Goal: Task Accomplishment & Management: Complete application form

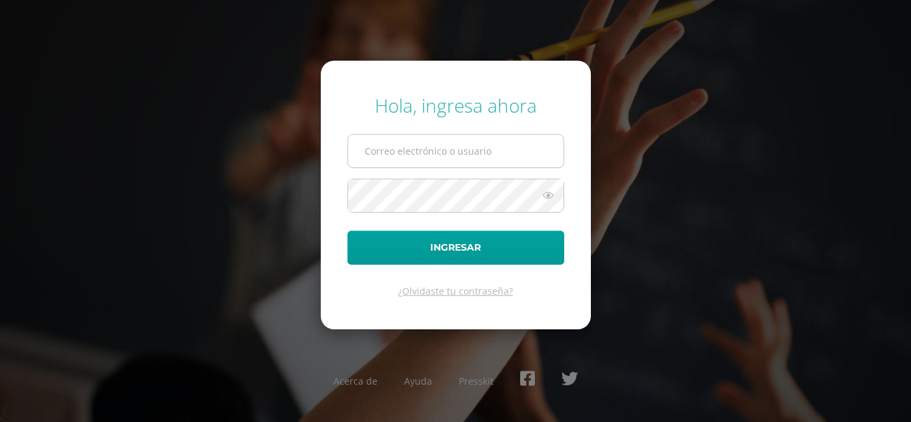
click at [454, 157] on input "text" at bounding box center [455, 151] width 215 height 33
type input "lopez.sl@continentalamericano.edu.gt"
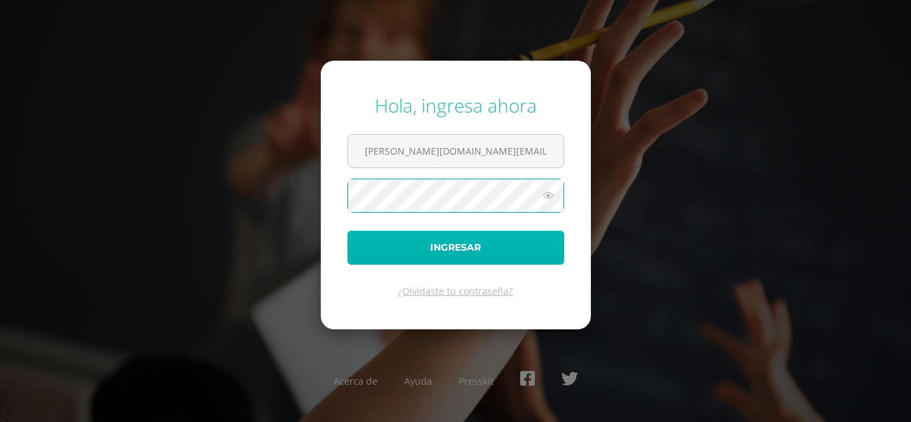
click at [446, 251] on button "Ingresar" at bounding box center [455, 248] width 217 height 34
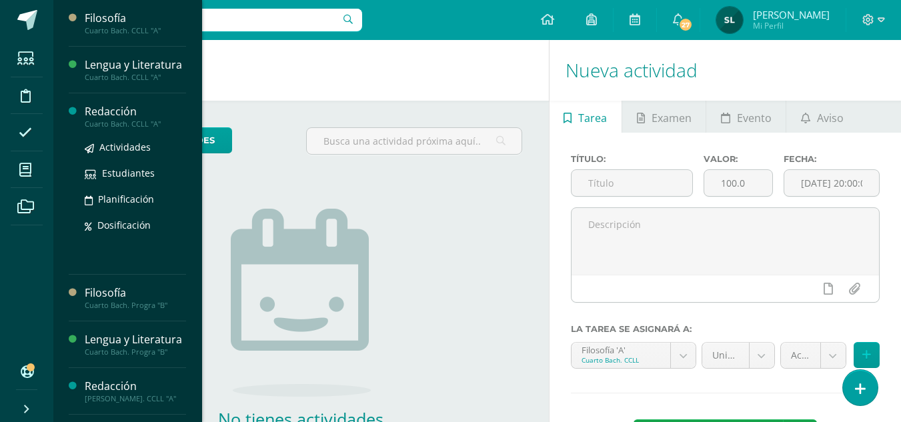
click at [94, 119] on div "Redacción" at bounding box center [135, 111] width 101 height 15
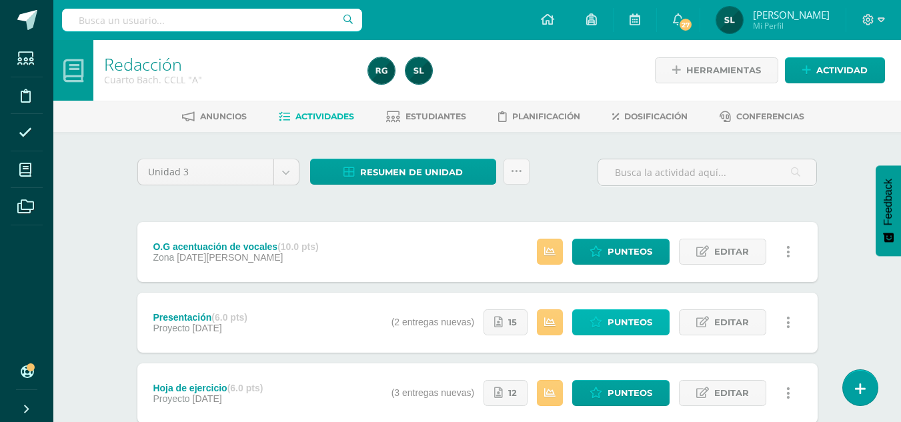
click at [627, 321] on span "Punteos" at bounding box center [630, 322] width 45 height 25
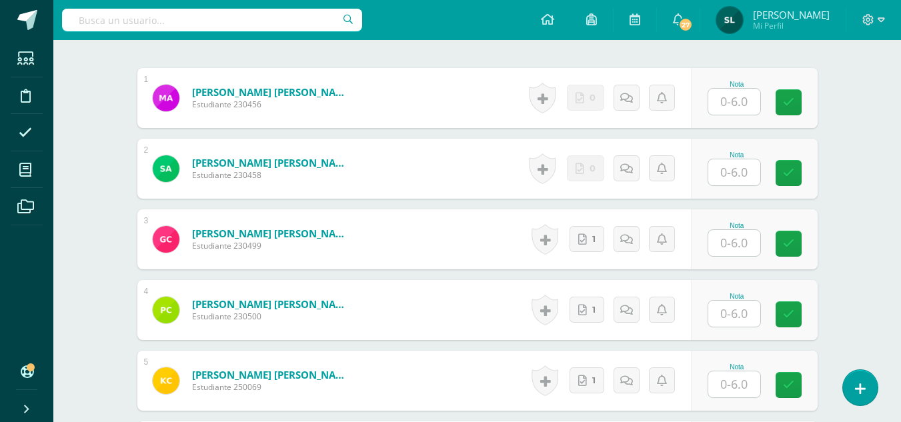
scroll to position [400, 0]
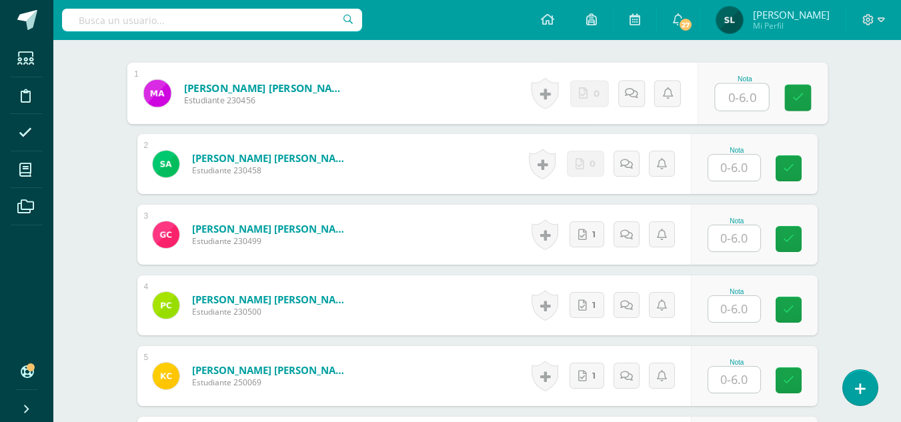
click at [738, 98] on input "text" at bounding box center [741, 97] width 53 height 27
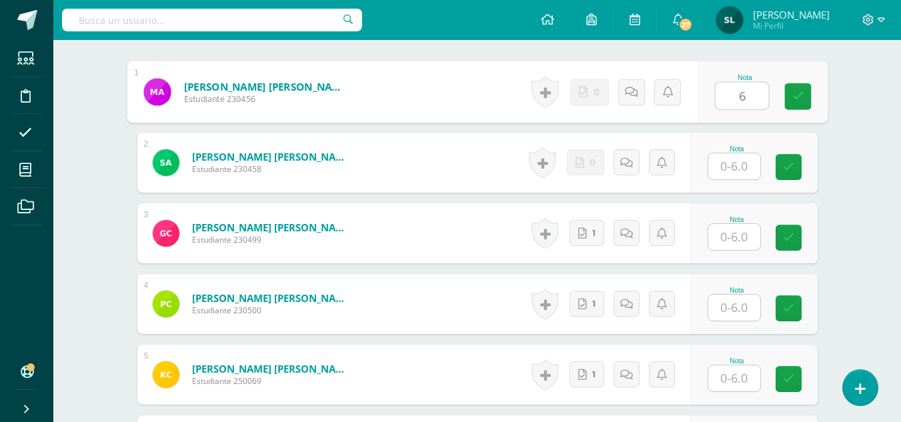
type input "6"
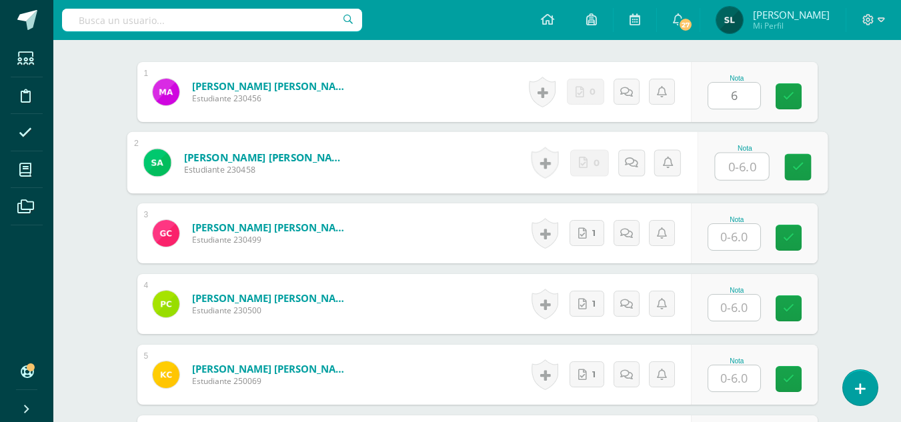
click at [726, 161] on input "text" at bounding box center [741, 166] width 53 height 27
type input "5"
click at [732, 244] on input "text" at bounding box center [734, 237] width 52 height 26
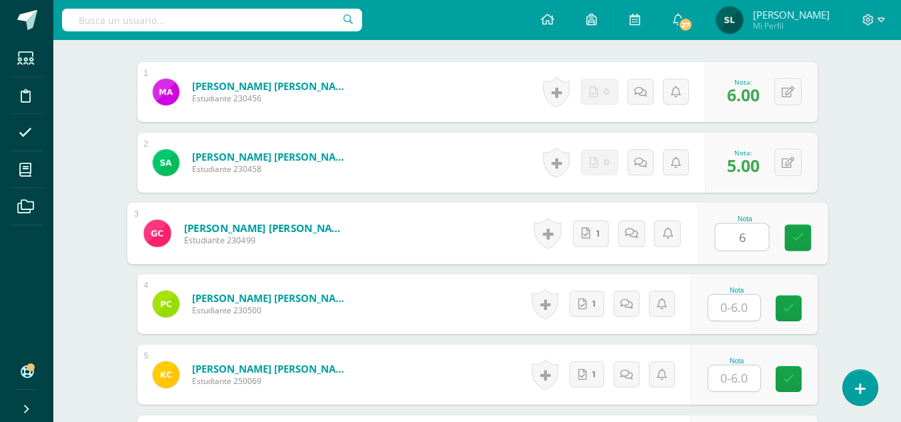
type input "6"
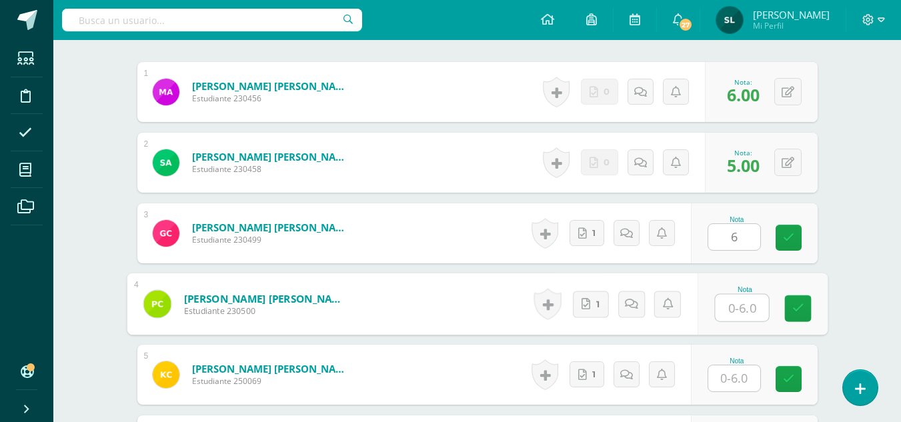
click at [726, 311] on input "text" at bounding box center [741, 308] width 53 height 27
type input "6"
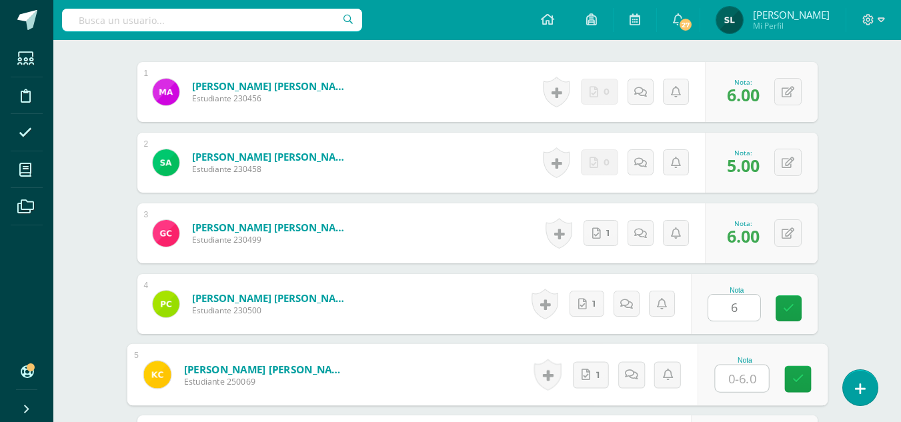
click at [734, 381] on input "text" at bounding box center [741, 378] width 53 height 27
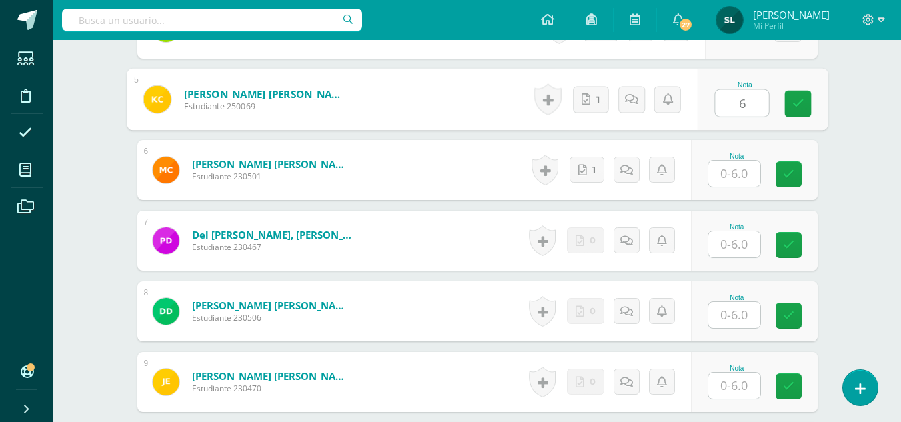
scroll to position [740, 0]
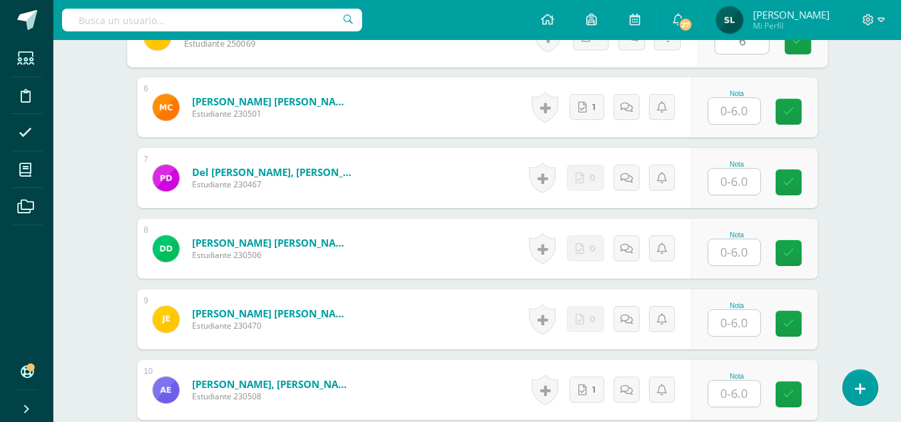
type input "6"
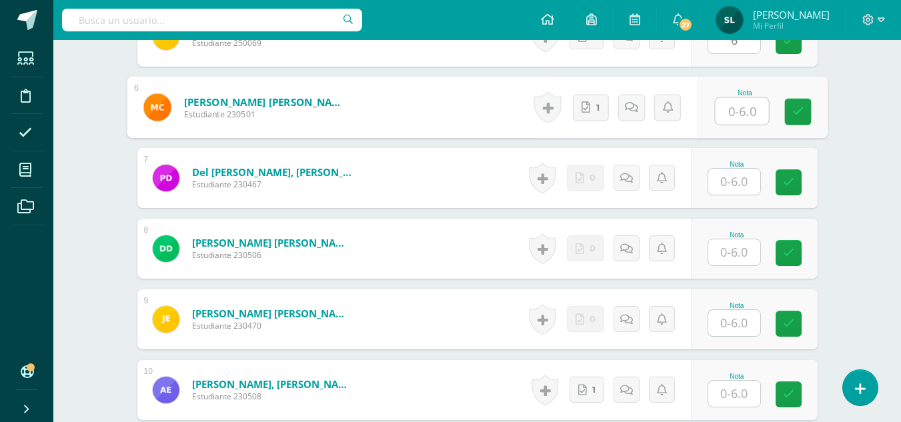
click at [738, 116] on input "text" at bounding box center [741, 111] width 53 height 27
type input "6"
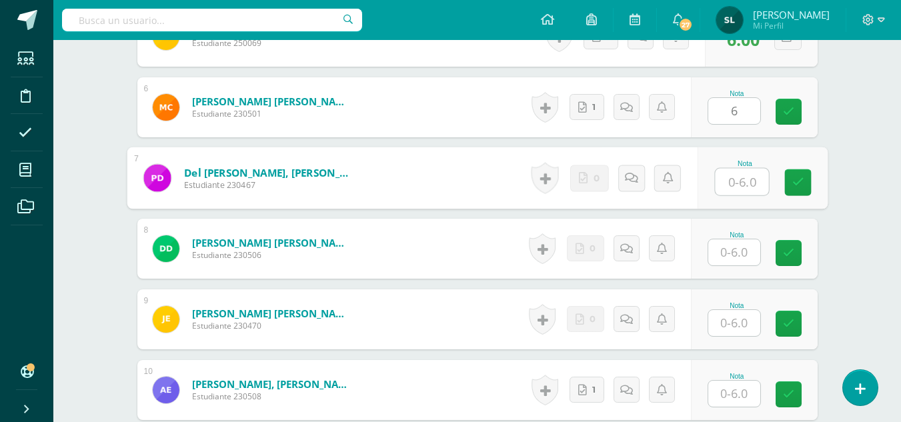
click at [722, 184] on input "text" at bounding box center [741, 182] width 53 height 27
type input "6"
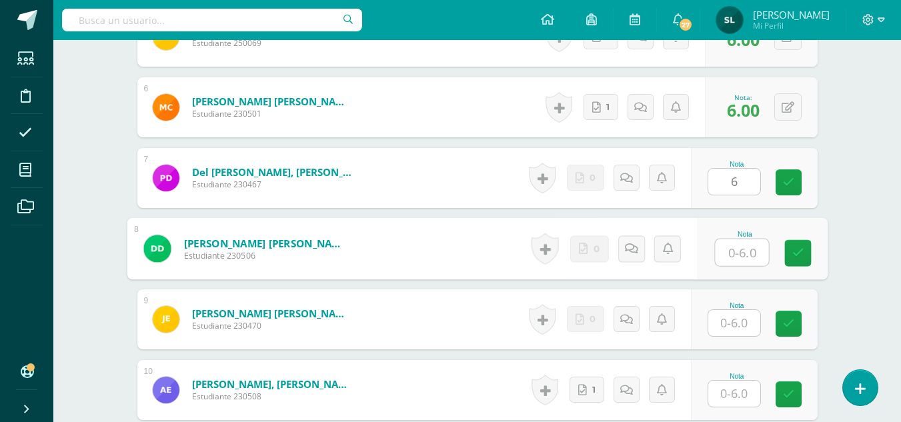
click at [737, 248] on input "text" at bounding box center [741, 252] width 53 height 27
type input "4"
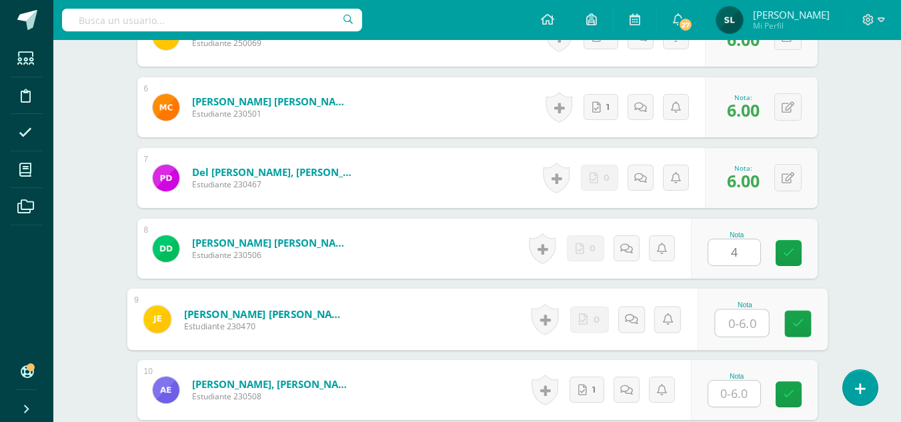
click at [737, 323] on input "text" at bounding box center [741, 323] width 53 height 27
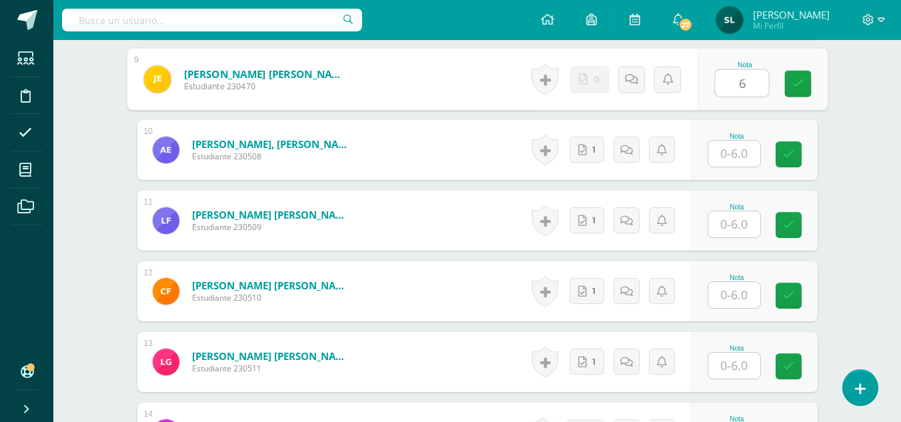
scroll to position [1042, 0]
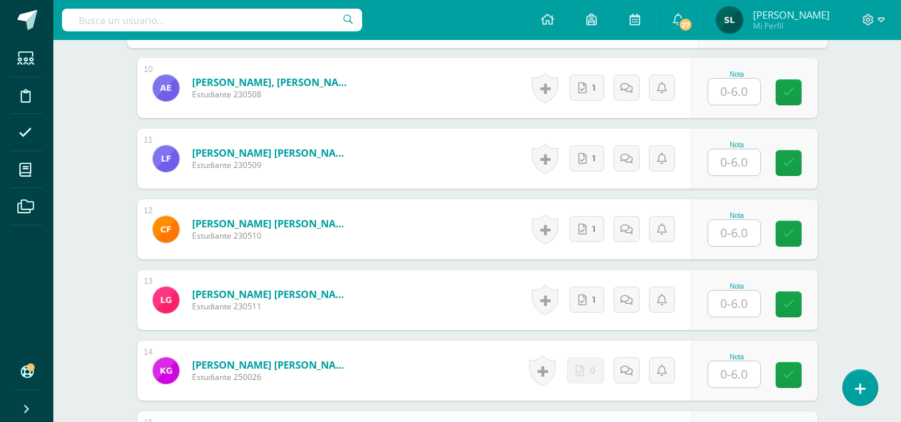
type input "6"
click at [740, 95] on input "text" at bounding box center [741, 92] width 53 height 27
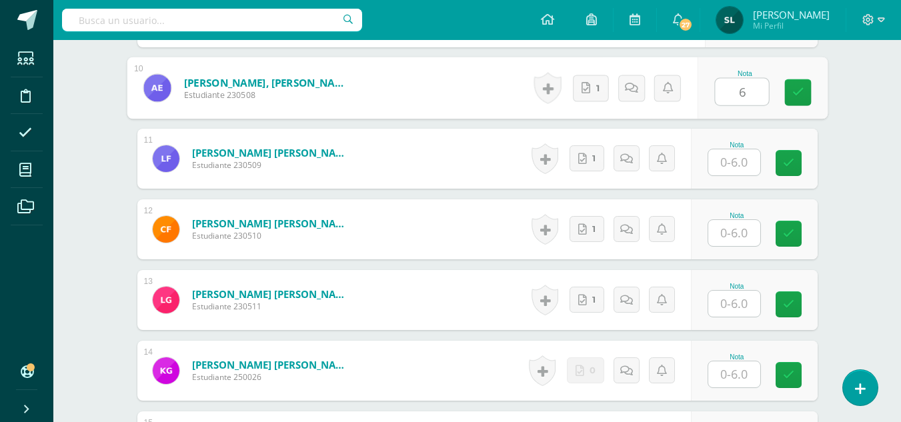
type input "6"
click at [736, 171] on input "text" at bounding box center [734, 162] width 52 height 26
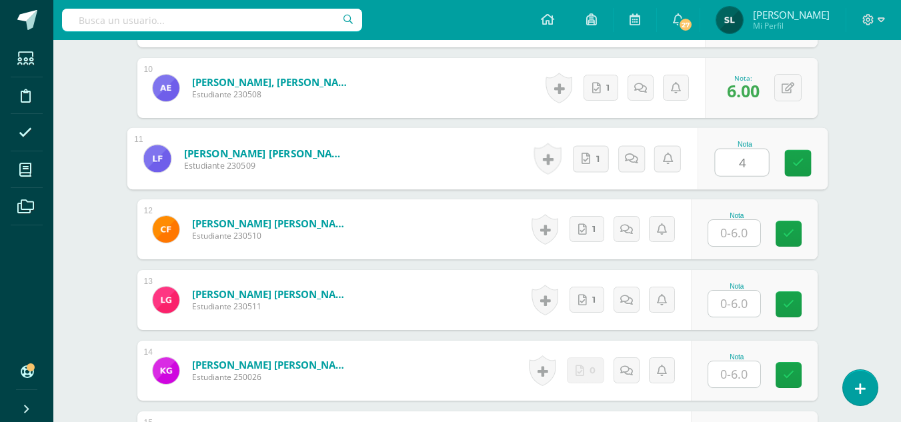
type input "4"
click at [900, 417] on div "Redacción Cuarto [PERSON_NAME]. CCLL "A" Herramientas Detalle de asistencias Ac…" at bounding box center [477, 235] width 848 height 2474
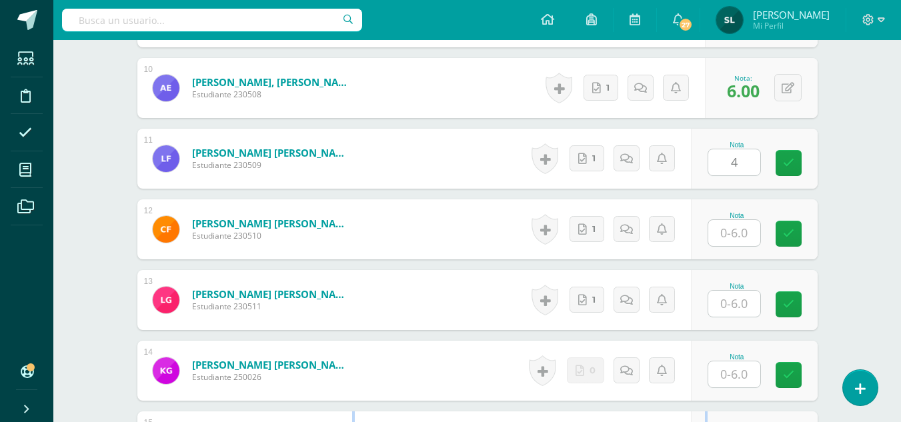
click at [900, 417] on div "Redacción Cuarto [PERSON_NAME]. CCLL "A" Herramientas Detalle de asistencias Ac…" at bounding box center [477, 235] width 848 height 2474
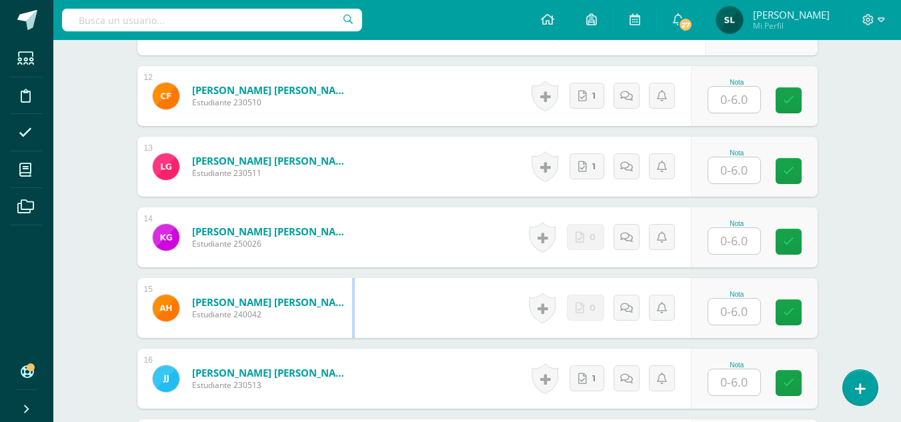
scroll to position [1202, 0]
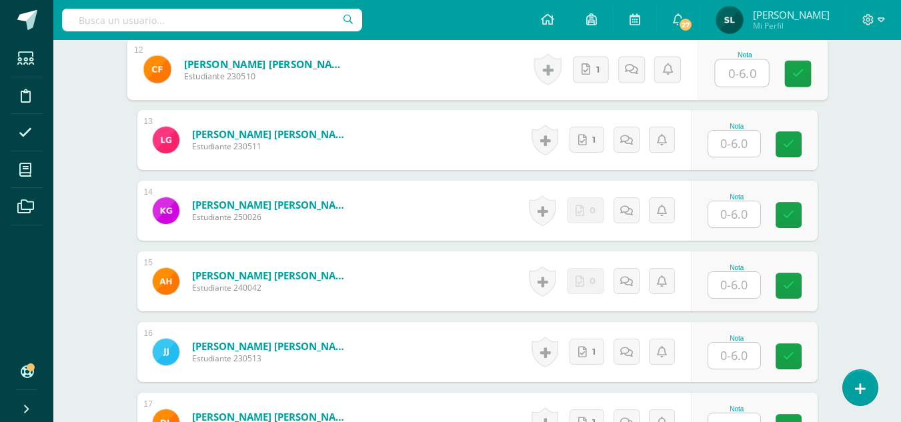
click at [740, 74] on input "text" at bounding box center [741, 73] width 53 height 27
type input "6"
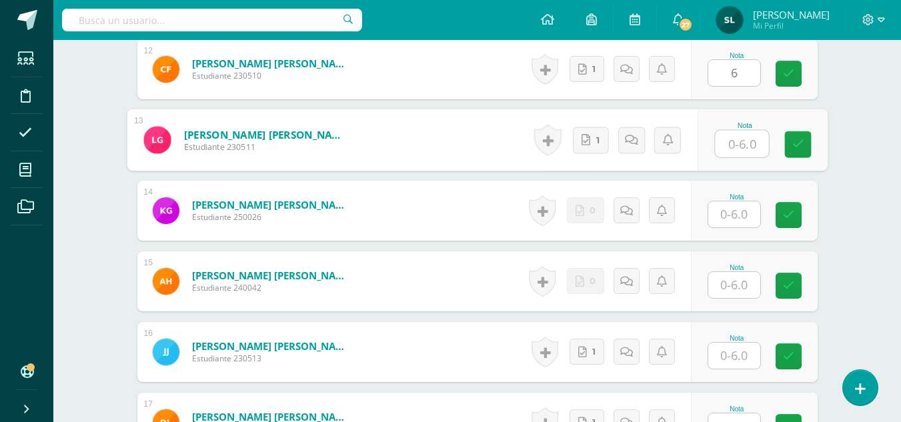
click at [730, 147] on input "text" at bounding box center [741, 144] width 53 height 27
type input "5"
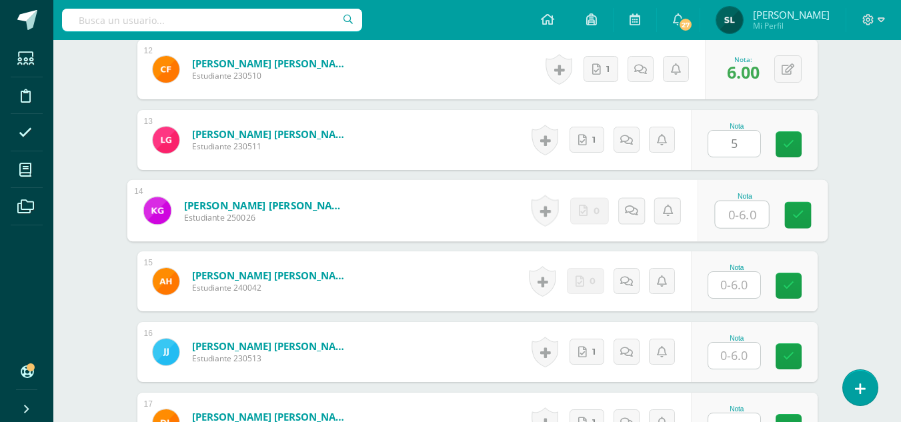
click at [735, 213] on input "text" at bounding box center [741, 214] width 53 height 27
type input "5"
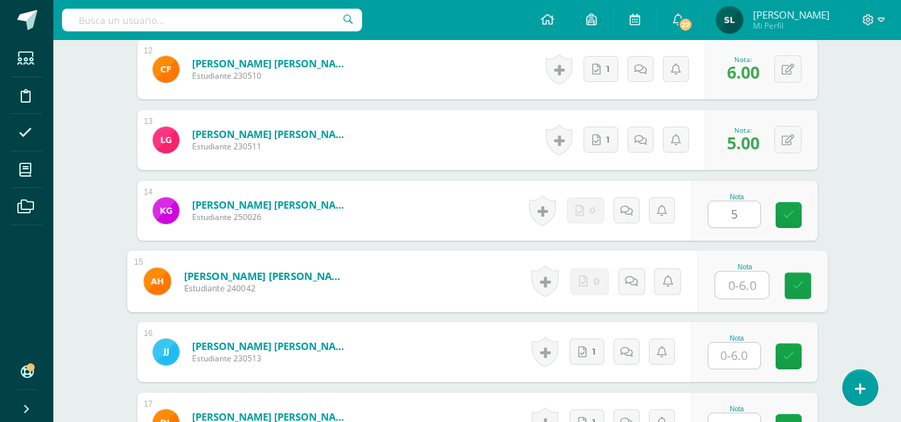
click at [735, 273] on input "text" at bounding box center [741, 285] width 53 height 27
type input "6"
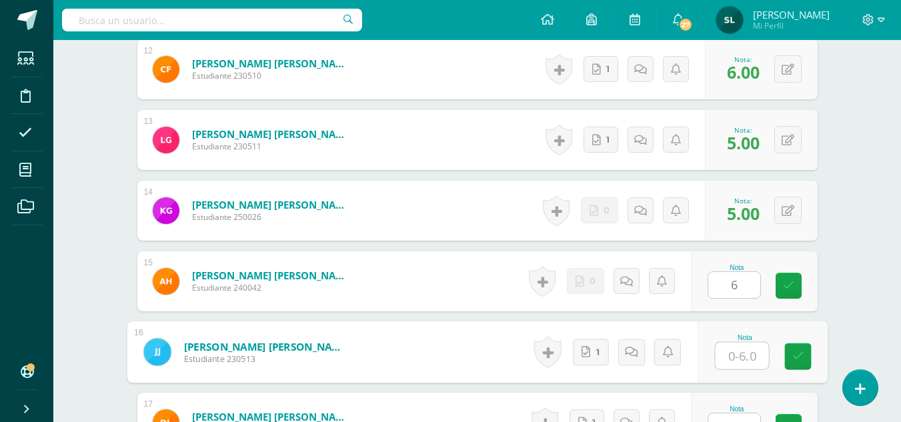
click at [733, 356] on input "text" at bounding box center [741, 356] width 53 height 27
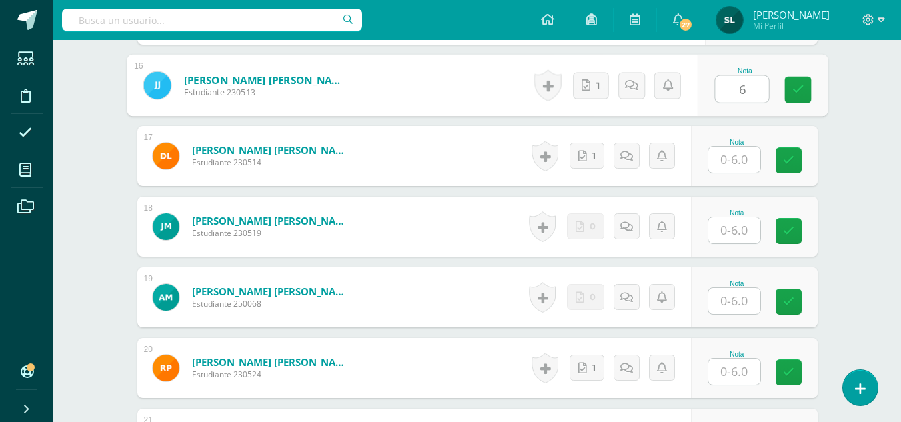
scroll to position [1486, 0]
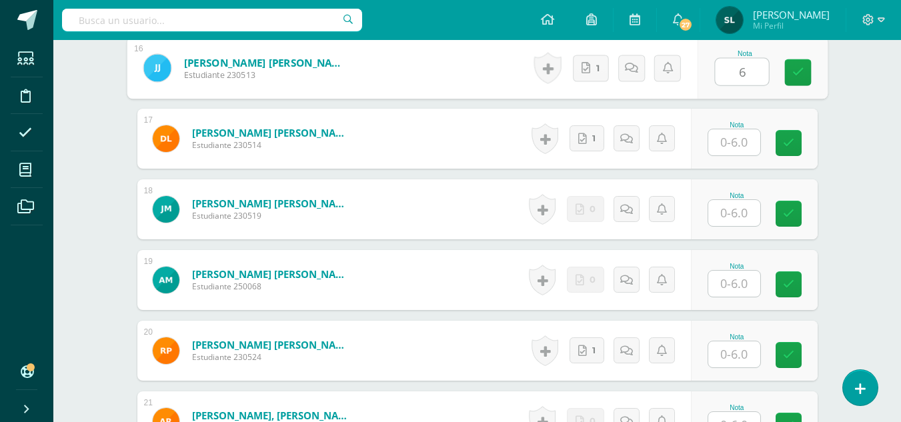
type input "6"
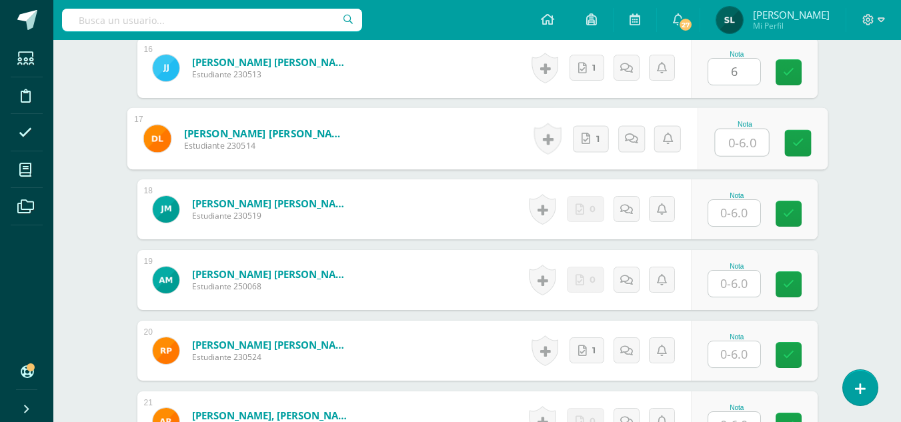
click at [743, 145] on input "text" at bounding box center [741, 142] width 53 height 27
type input "6"
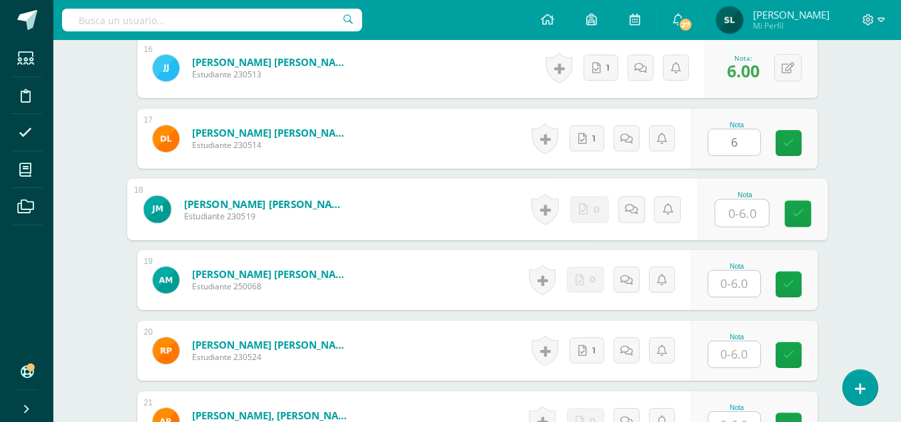
click at [727, 211] on input "text" at bounding box center [741, 213] width 53 height 27
type input "5"
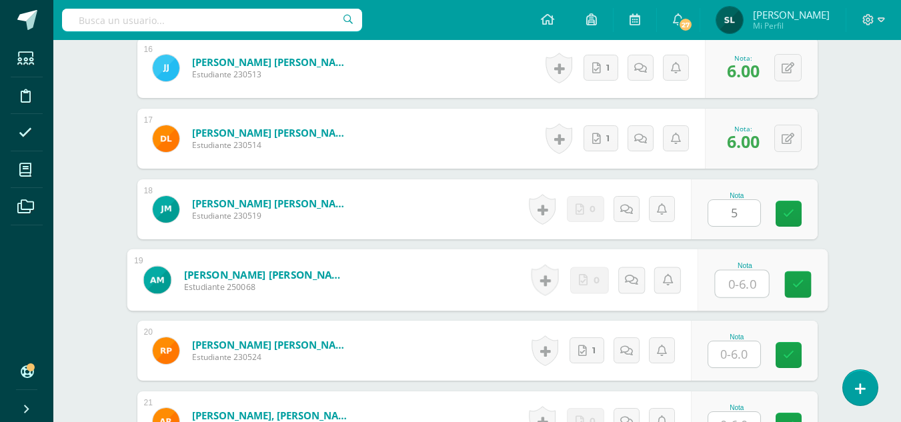
click at [735, 277] on input "text" at bounding box center [741, 284] width 53 height 27
type input "5"
click at [798, 295] on link at bounding box center [797, 284] width 27 height 27
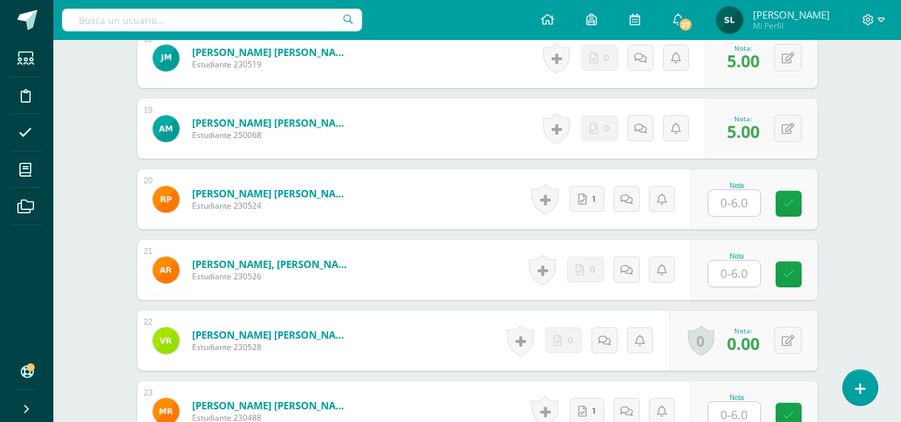
scroll to position [1726, 0]
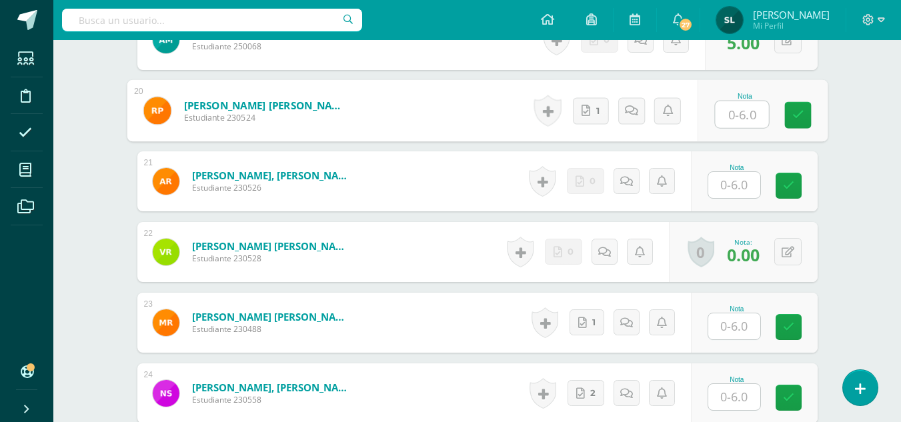
click at [732, 110] on input "text" at bounding box center [741, 114] width 53 height 27
type input "4"
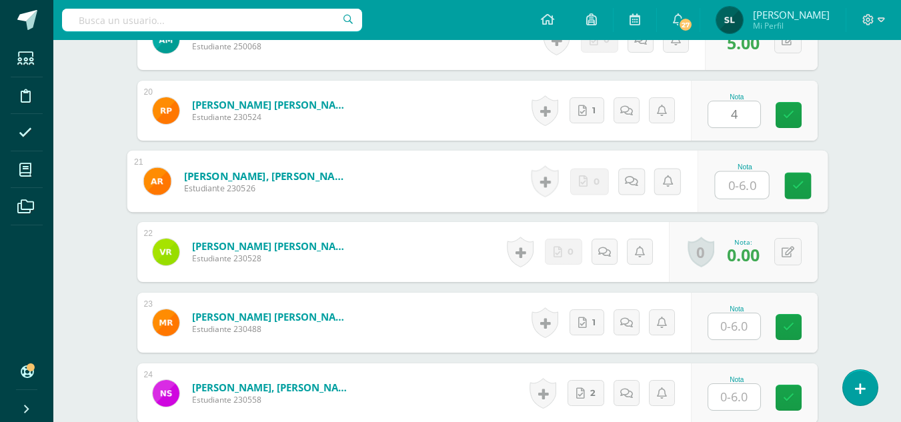
click at [738, 193] on input "text" at bounding box center [741, 185] width 53 height 27
type input "6"
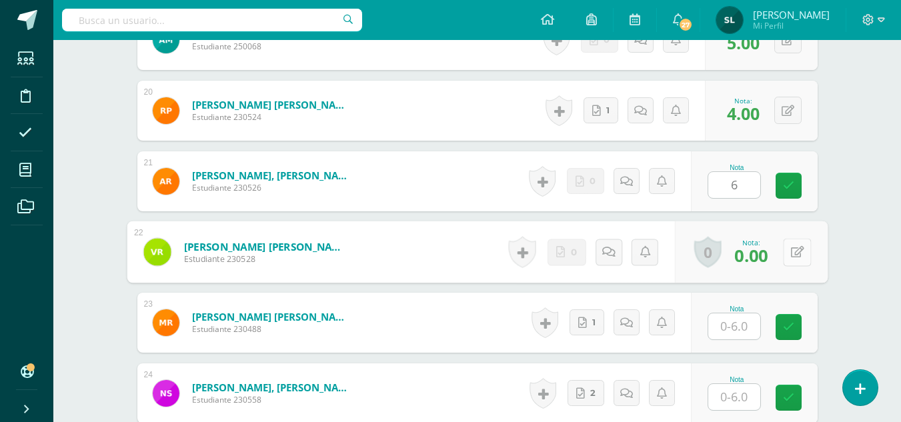
click at [788, 246] on button at bounding box center [797, 252] width 28 height 28
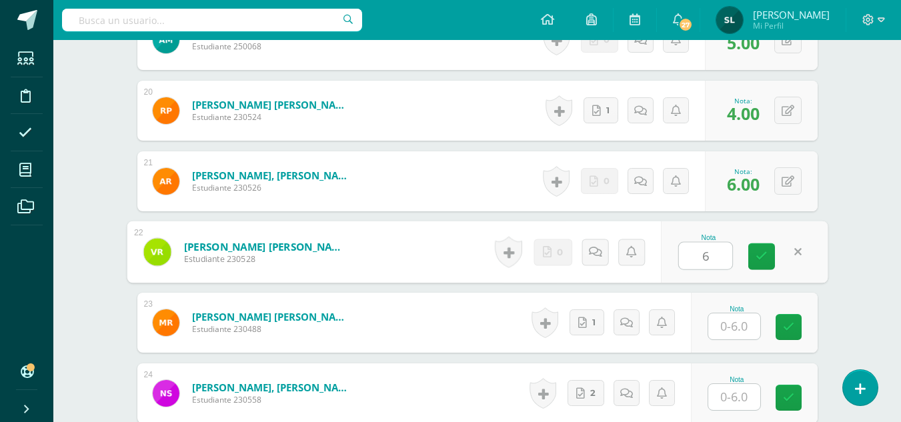
type input "6"
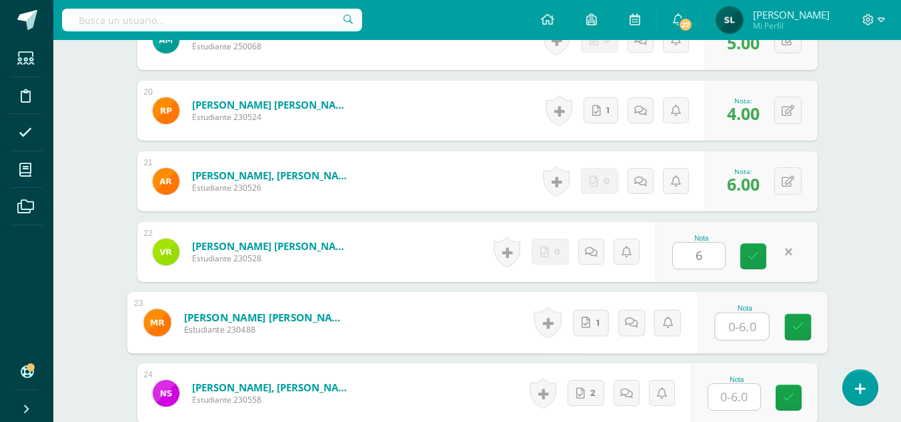
click at [756, 325] on input "text" at bounding box center [741, 326] width 53 height 27
type input "6"
click at [796, 326] on icon at bounding box center [798, 326] width 12 height 11
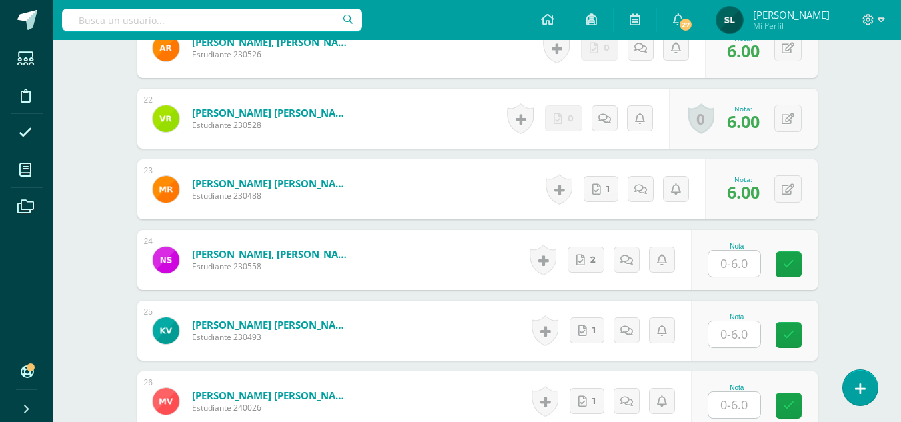
scroll to position [1958, 0]
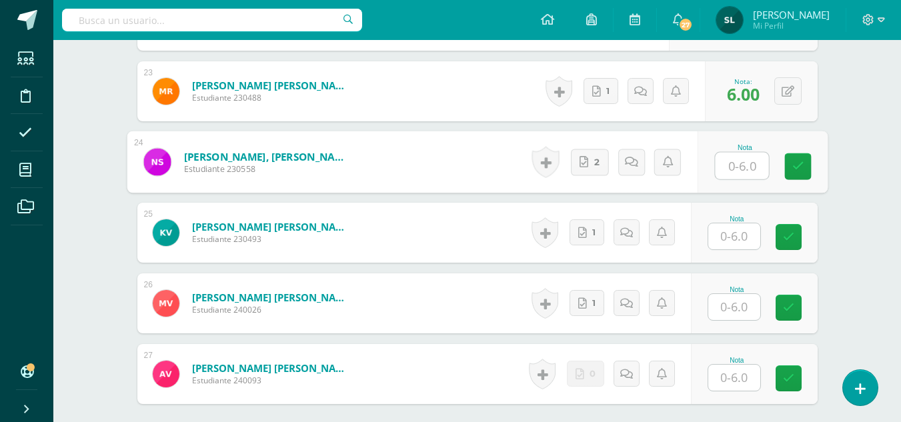
click at [742, 165] on input "text" at bounding box center [741, 166] width 53 height 27
type input "5"
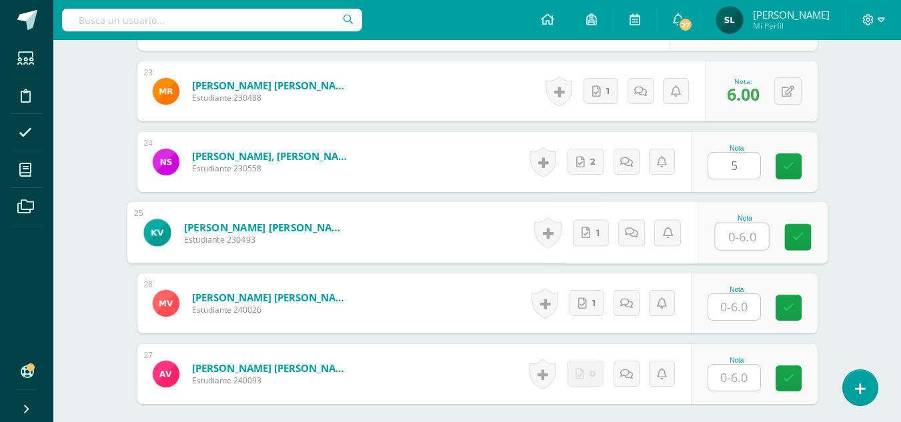
click at [721, 231] on input "text" at bounding box center [741, 236] width 53 height 27
type input "6"
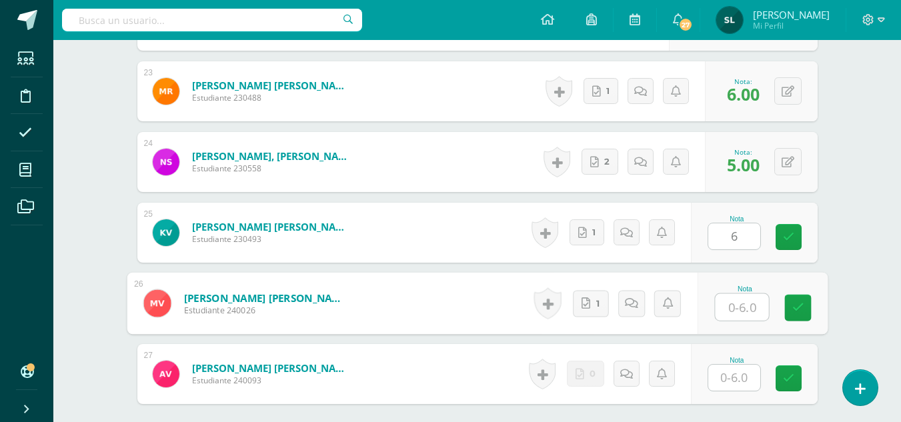
click at [737, 303] on input "text" at bounding box center [741, 307] width 53 height 27
type input "6"
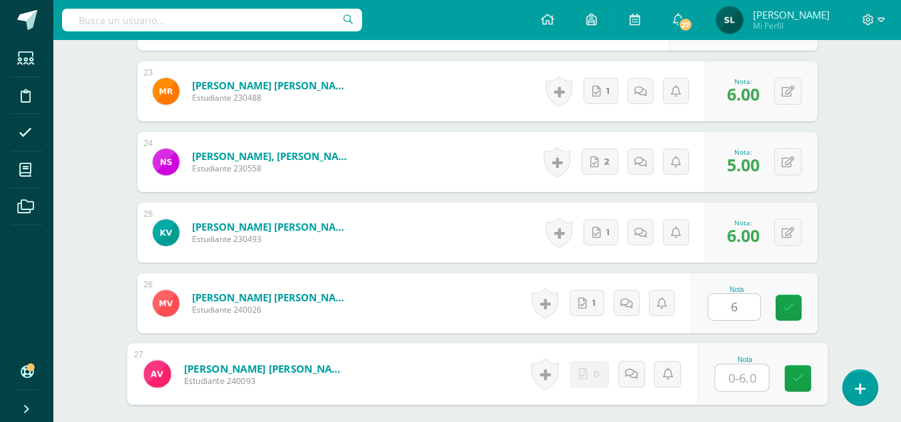
click at [731, 380] on input "text" at bounding box center [741, 378] width 53 height 27
type input "6"
click at [798, 383] on icon at bounding box center [798, 378] width 12 height 11
